Goal: Information Seeking & Learning: Learn about a topic

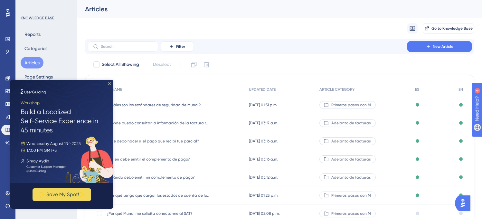
drag, startPoint x: 110, startPoint y: 82, endPoint x: 44, endPoint y: 168, distance: 108.3
click at [110, 82] on icon "Close Preview" at bounding box center [109, 83] width 3 height 3
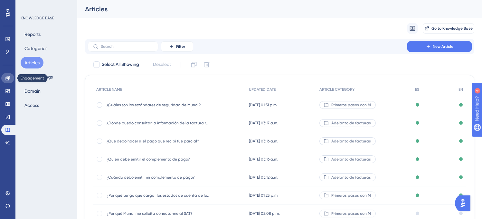
click at [8, 79] on icon at bounding box center [7, 78] width 4 height 4
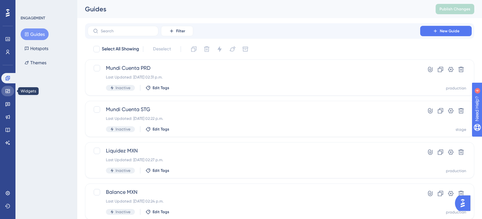
click at [5, 92] on icon at bounding box center [7, 90] width 5 height 5
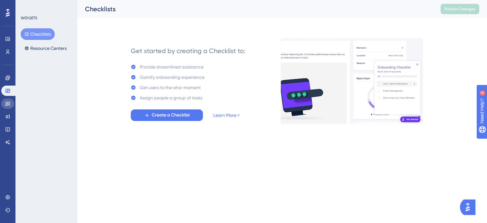
click at [6, 105] on icon at bounding box center [7, 104] width 5 height 4
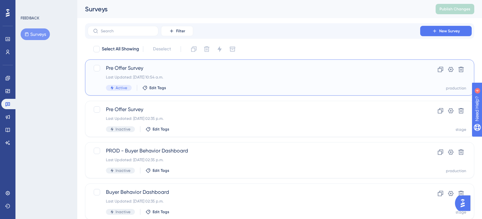
click at [186, 73] on div "Pre Offer Survey Last Updated: [DATE] 10:54 a.m. Active Edit Tags" at bounding box center [254, 77] width 296 height 26
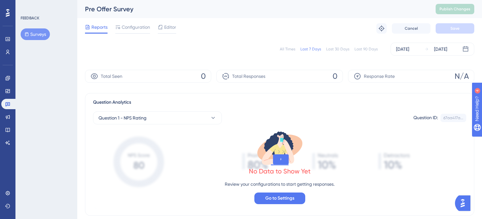
click at [290, 50] on div "All Times" at bounding box center [287, 48] width 15 height 5
click at [28, 32] on icon at bounding box center [26, 34] width 5 height 5
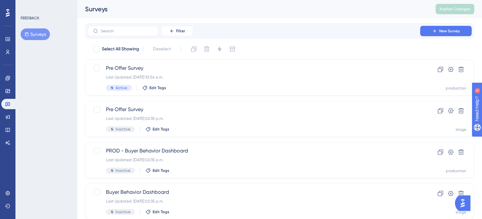
click at [2, 121] on updates "Product Updates" at bounding box center [7, 117] width 13 height 10
click at [13, 114] on link at bounding box center [7, 117] width 13 height 10
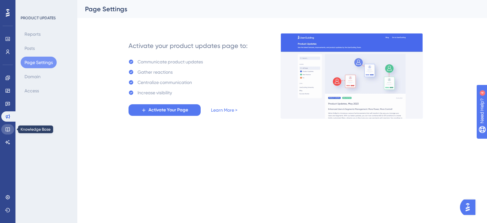
click at [8, 131] on icon at bounding box center [7, 130] width 4 height 4
